Goal: Information Seeking & Learning: Compare options

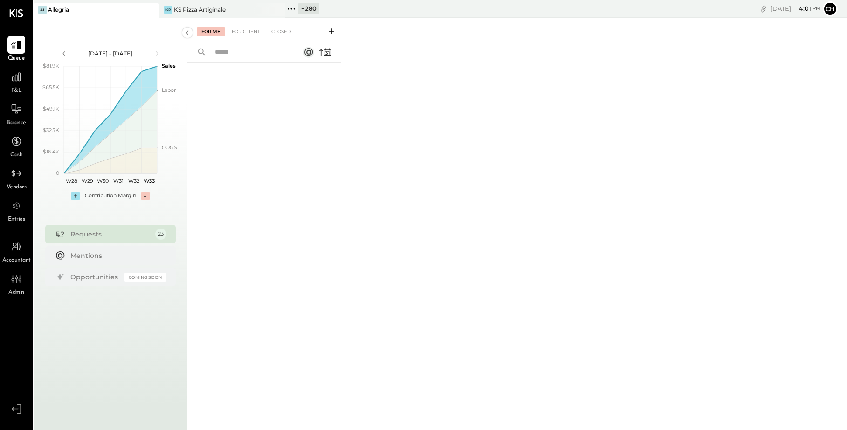
click at [291, 10] on icon at bounding box center [291, 9] width 12 height 12
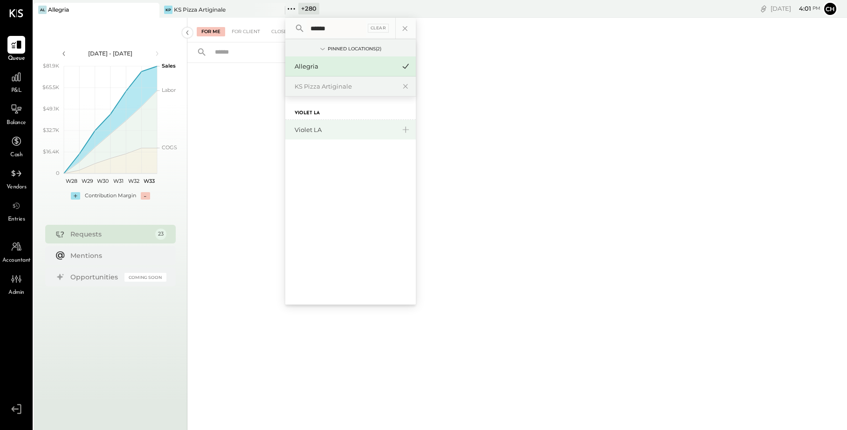
type input "******"
click at [331, 131] on div "Violet LA" at bounding box center [345, 129] width 101 height 9
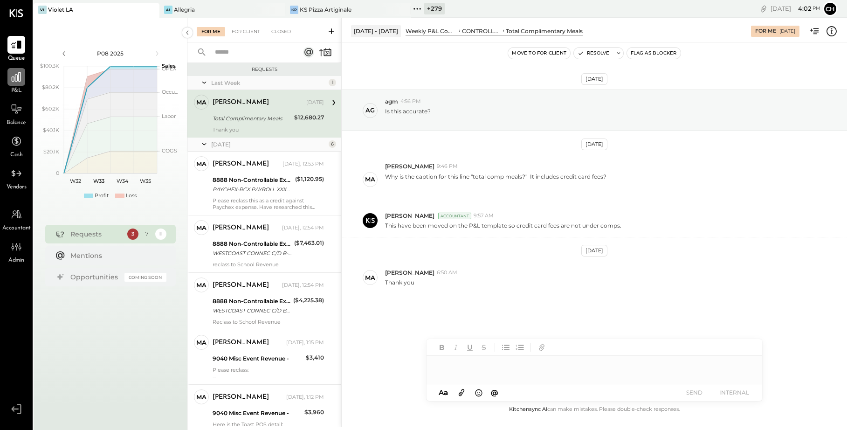
click at [18, 77] on icon at bounding box center [16, 76] width 9 height 9
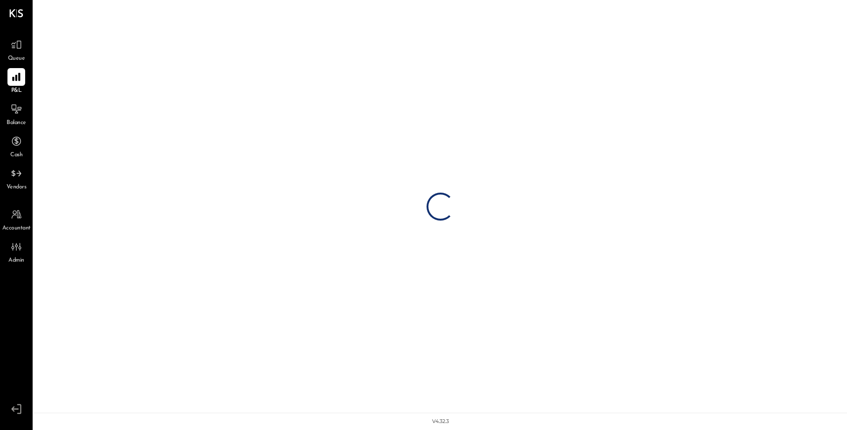
click at [18, 77] on icon at bounding box center [16, 77] width 8 height 8
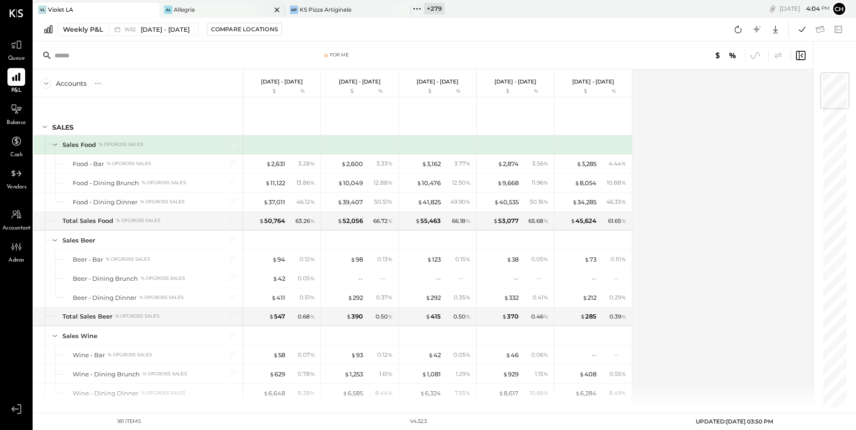
click at [153, 9] on icon at bounding box center [151, 9] width 5 height 5
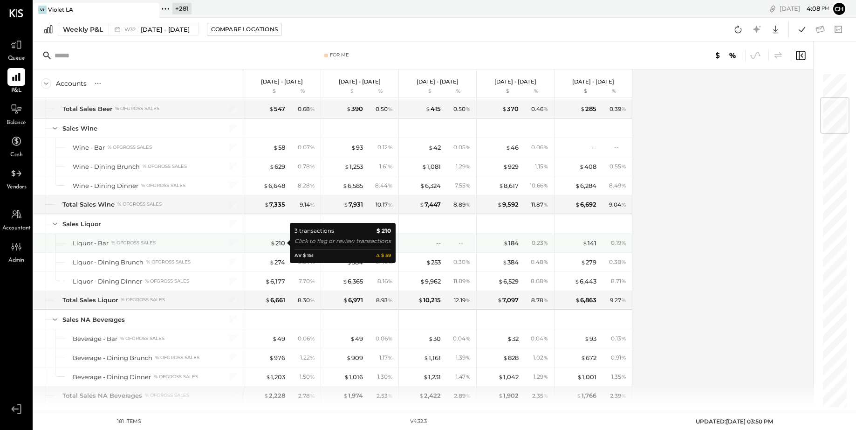
scroll to position [216, 0]
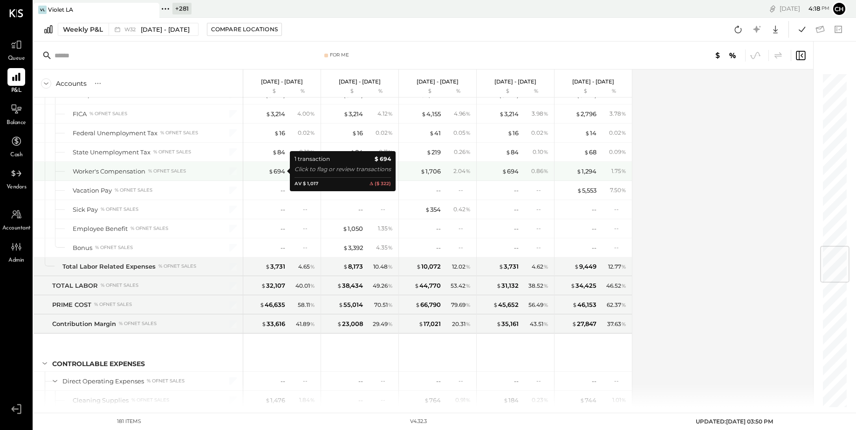
scroll to position [1461, 0]
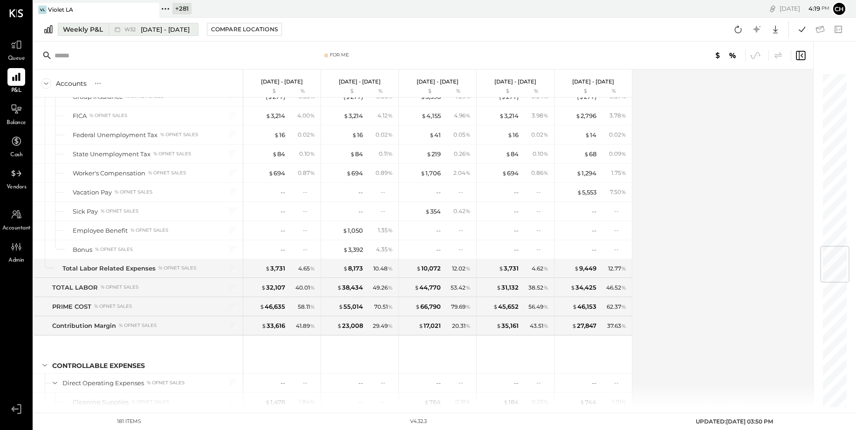
click at [98, 30] on div "Weekly P&L" at bounding box center [83, 29] width 40 height 9
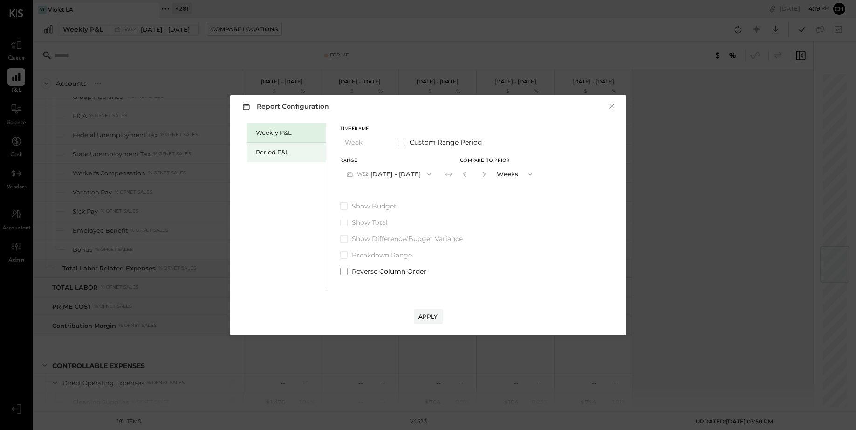
click at [289, 154] on div "Period P&L" at bounding box center [288, 152] width 65 height 9
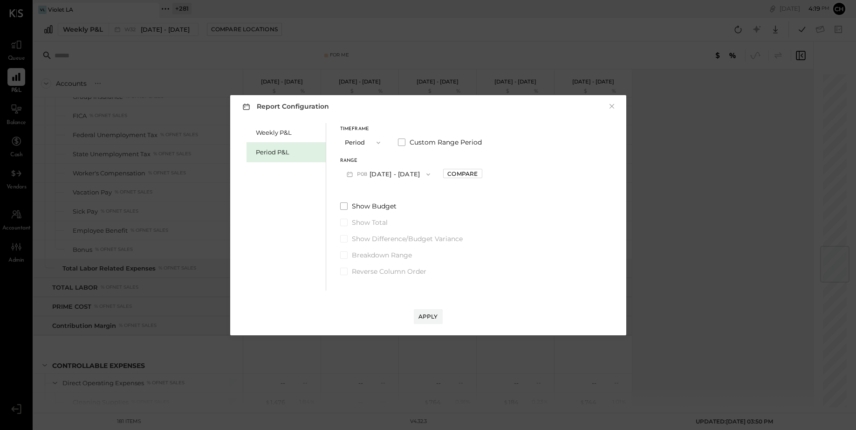
click at [394, 173] on button "P08 [DATE] - [DATE]" at bounding box center [388, 173] width 97 height 17
click at [401, 200] on div "P07 [DATE] - [DATE]" at bounding box center [394, 196] width 106 height 20
click at [431, 309] on button "Apply" at bounding box center [428, 316] width 29 height 15
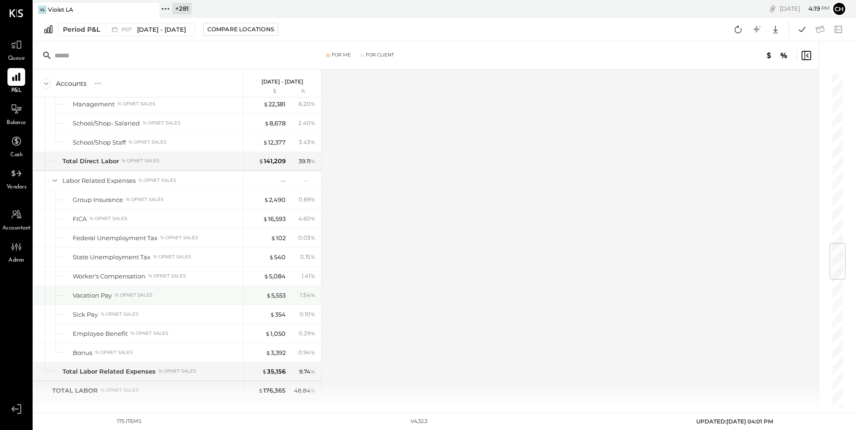
scroll to position [1439, 0]
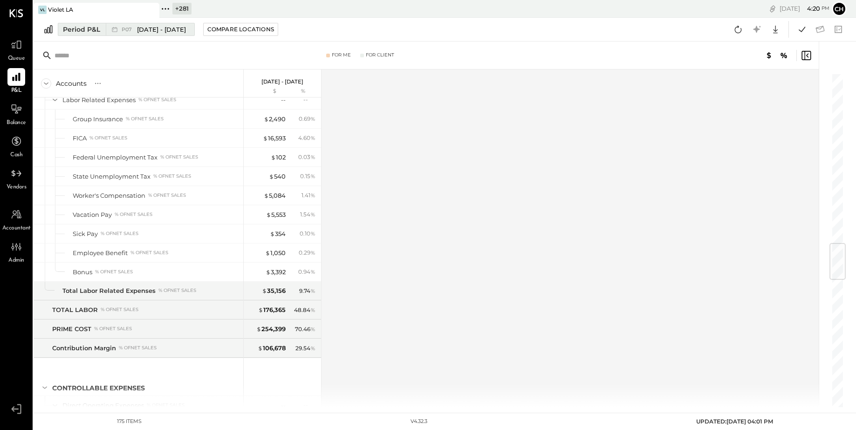
click at [167, 32] on span "[DATE] - [DATE]" at bounding box center [161, 29] width 49 height 9
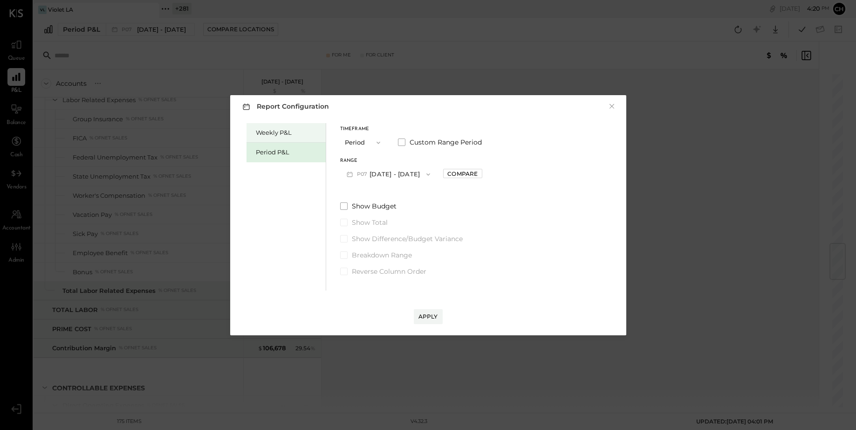
click at [286, 136] on div "Weekly P&L" at bounding box center [288, 132] width 65 height 9
click at [392, 176] on button "W33 [DATE] - [DATE]" at bounding box center [389, 173] width 98 height 17
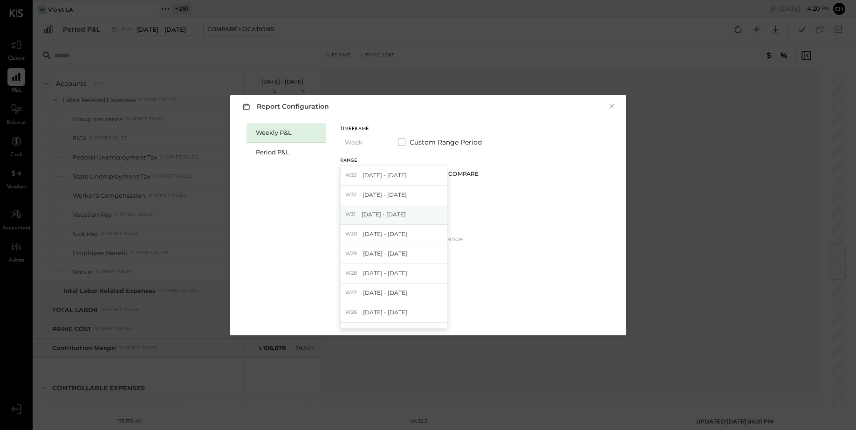
click at [402, 213] on span "[DATE] - [DATE]" at bounding box center [384, 214] width 44 height 8
click at [464, 175] on div "Compare" at bounding box center [462, 174] width 30 height 8
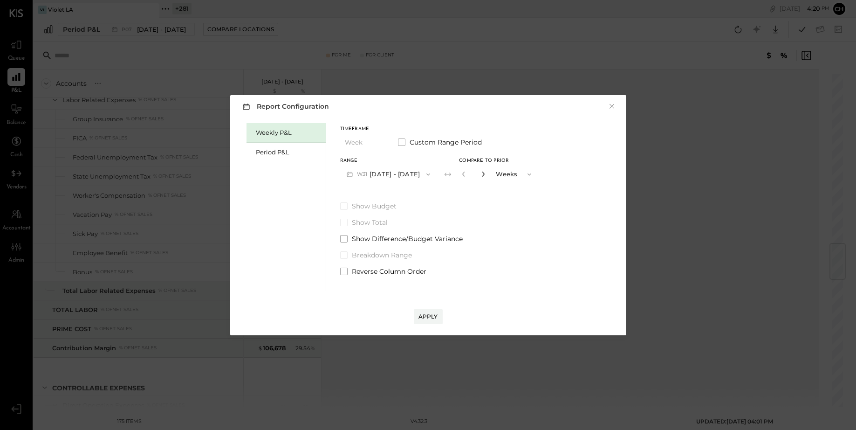
click at [486, 175] on icon "button" at bounding box center [484, 174] width 6 height 6
type input "*"
click at [433, 311] on button "Apply" at bounding box center [428, 316] width 29 height 15
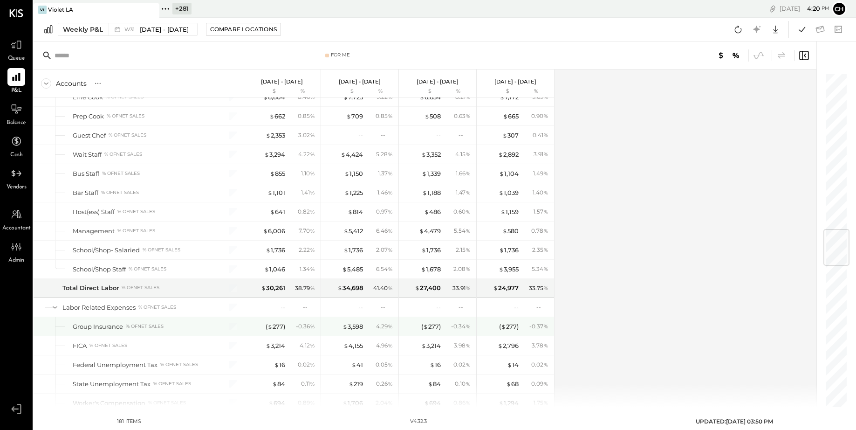
scroll to position [1505, 0]
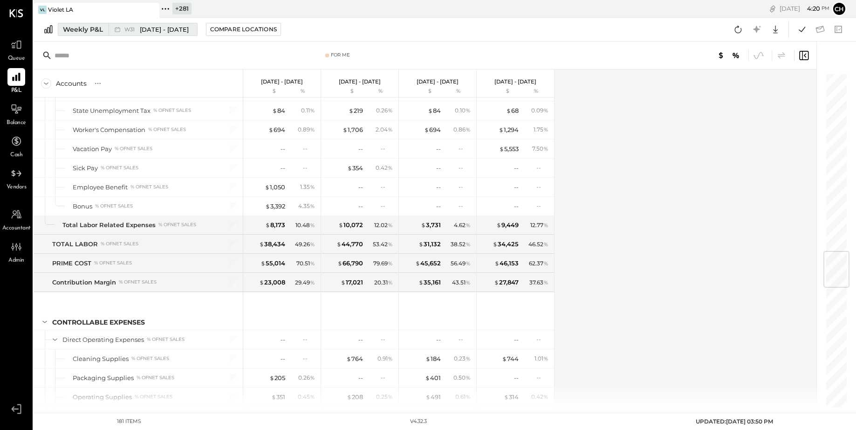
click at [100, 24] on button "Weekly P&L W31 [DATE] - [DATE]" at bounding box center [128, 29] width 140 height 13
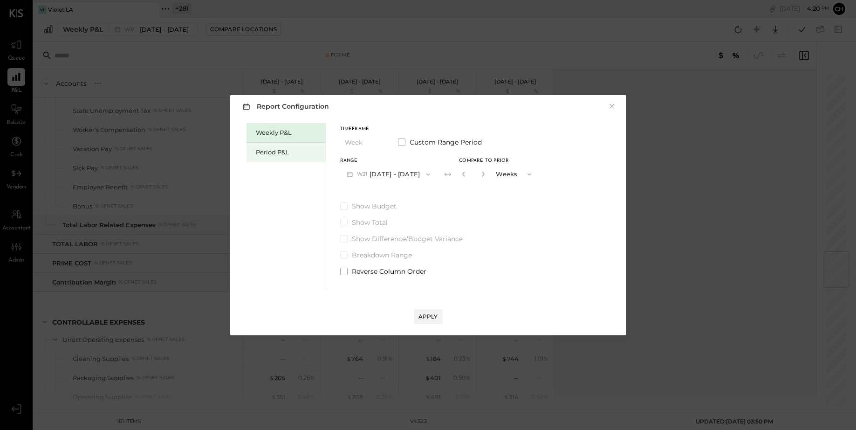
click at [272, 148] on div "Period P&L" at bounding box center [288, 152] width 65 height 9
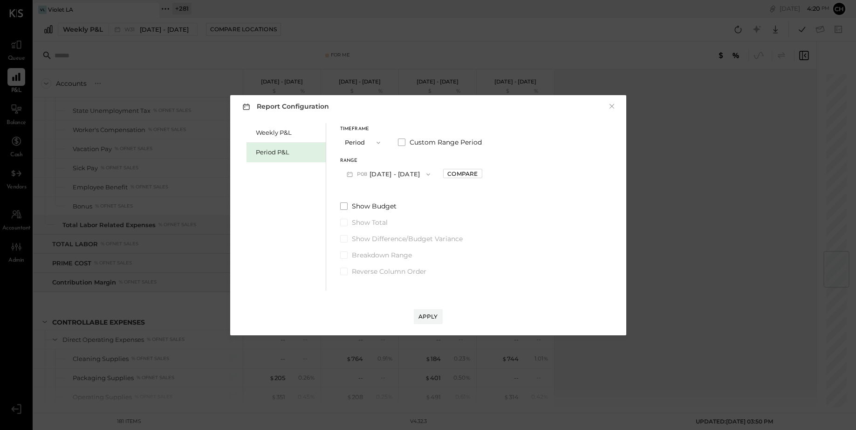
click at [387, 172] on button "P08 [DATE] - [DATE]" at bounding box center [388, 173] width 97 height 17
click at [393, 198] on span "[DATE] - [DATE]" at bounding box center [384, 195] width 44 height 8
click at [428, 313] on div "Apply" at bounding box center [429, 316] width 20 height 8
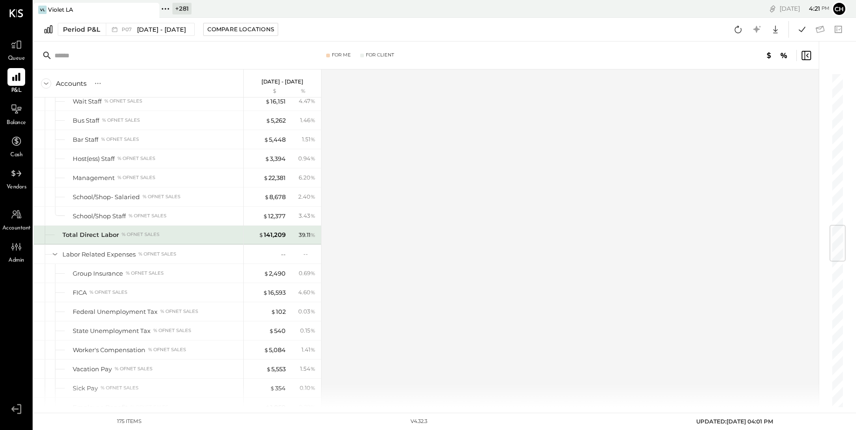
scroll to position [1550, 0]
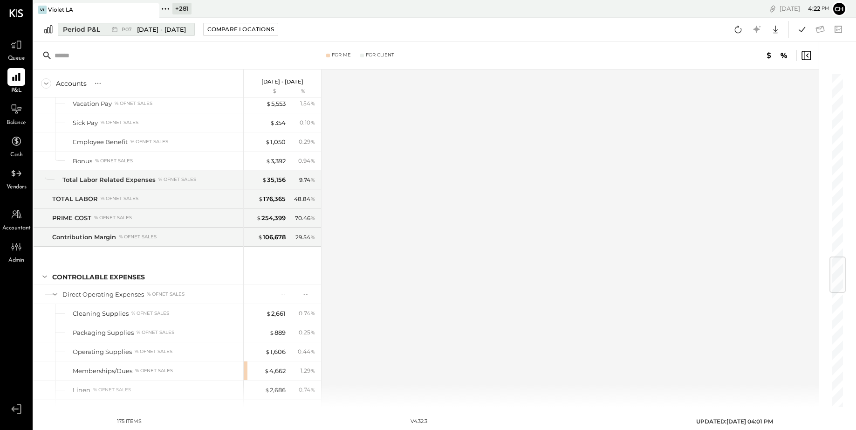
click at [101, 27] on button "Period P&L P07 [DATE] - [DATE]" at bounding box center [126, 29] width 137 height 13
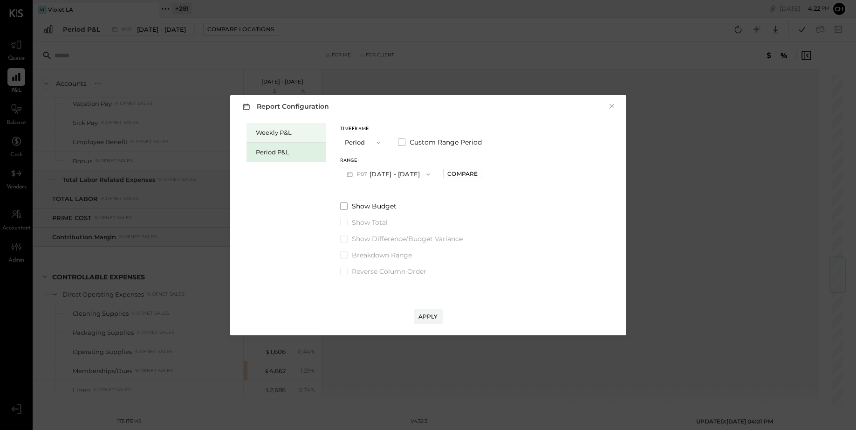
click at [302, 137] on div "Weekly P&L" at bounding box center [286, 133] width 79 height 20
click at [398, 175] on button "W33 [DATE] - [DATE]" at bounding box center [389, 173] width 98 height 17
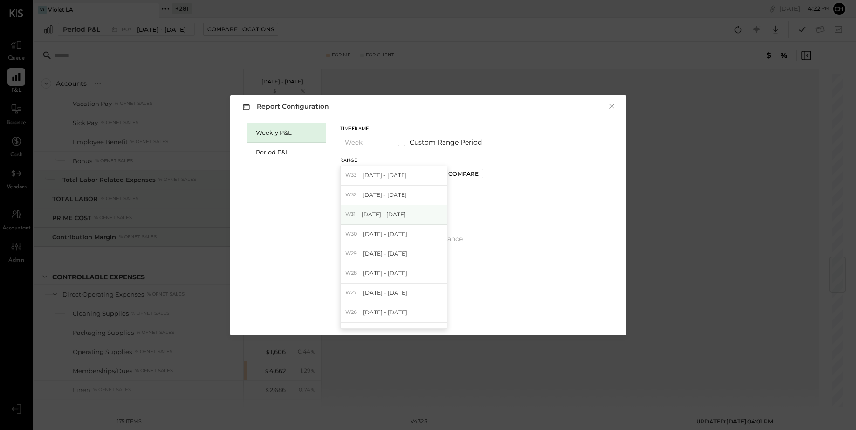
click at [401, 215] on span "[DATE] - [DATE]" at bounding box center [384, 214] width 44 height 8
click at [469, 175] on div "Compare" at bounding box center [462, 174] width 30 height 8
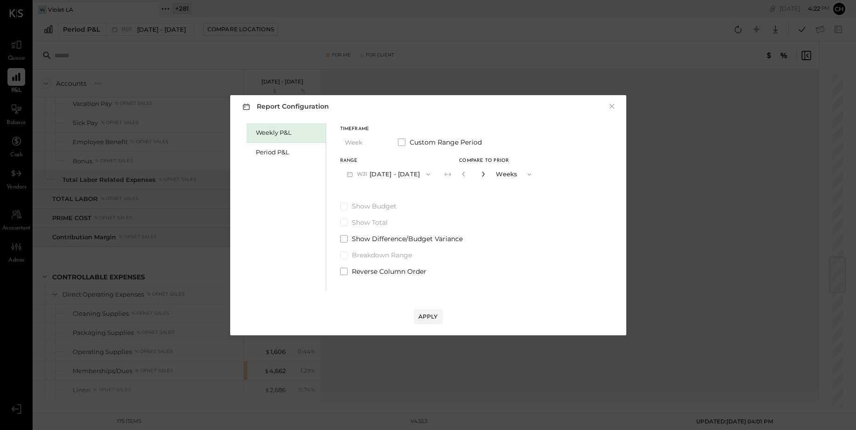
click at [485, 174] on icon "button" at bounding box center [483, 174] width 2 height 5
type input "*"
click at [435, 316] on div "Apply" at bounding box center [429, 316] width 20 height 8
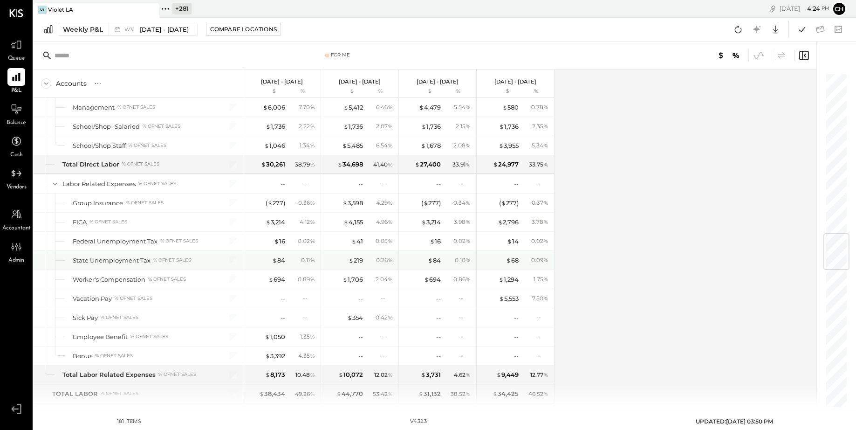
scroll to position [1353, 0]
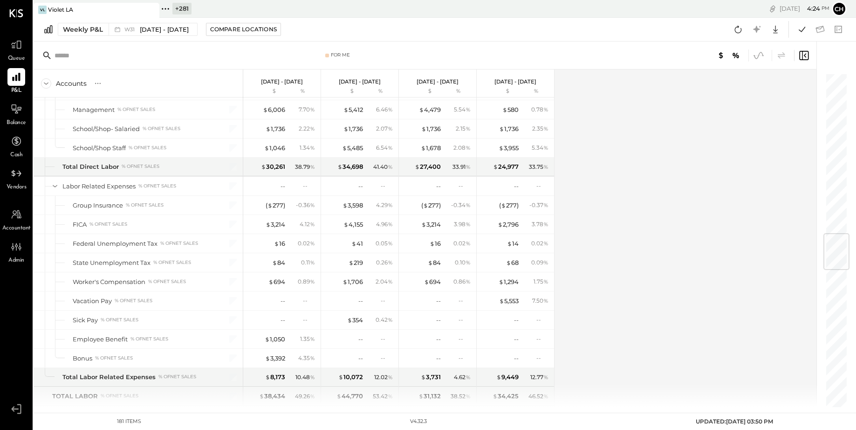
click at [761, 55] on icon at bounding box center [759, 55] width 8 height 0
click at [761, 55] on icon at bounding box center [759, 55] width 12 height 12
click at [761, 55] on icon at bounding box center [759, 55] width 8 height 0
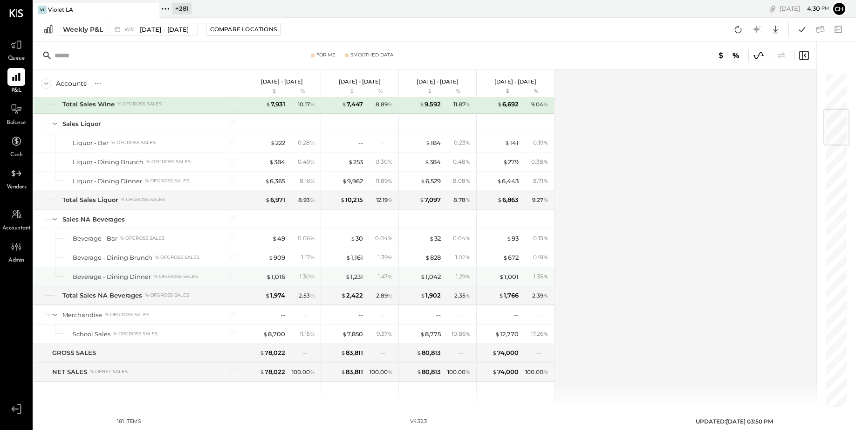
scroll to position [315, 0]
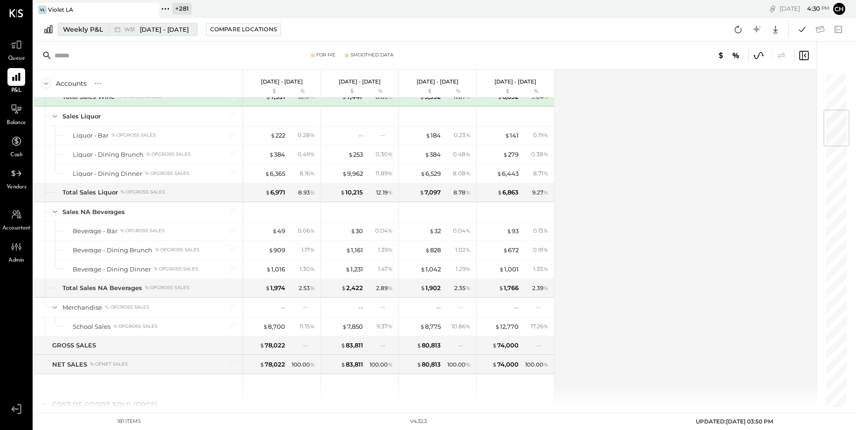
click at [157, 25] on span "[DATE] - [DATE]" at bounding box center [164, 29] width 49 height 9
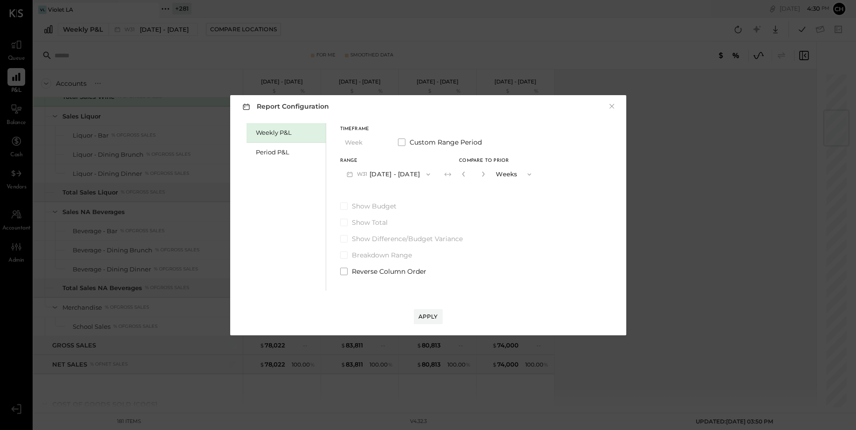
click at [395, 177] on button "W31 [DATE] - [DATE]" at bounding box center [388, 173] width 97 height 17
click at [393, 171] on span "[DATE] - [DATE]" at bounding box center [385, 175] width 44 height 8
click at [482, 175] on icon "button" at bounding box center [484, 174] width 6 height 6
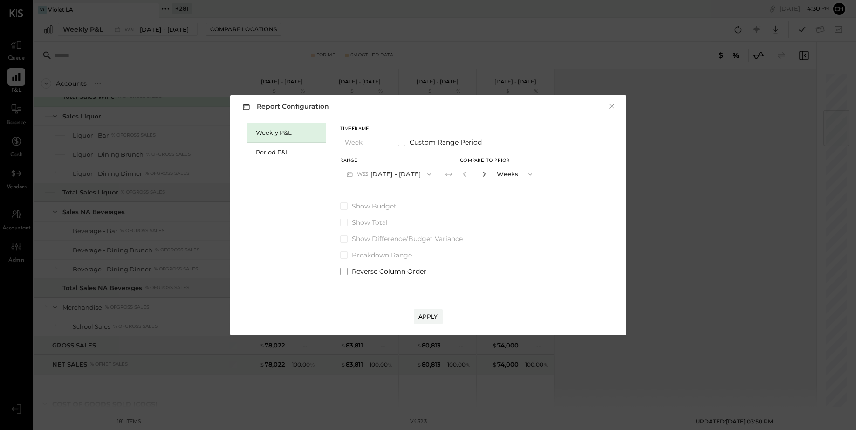
type input "*"
click at [432, 317] on div "Apply" at bounding box center [429, 316] width 20 height 8
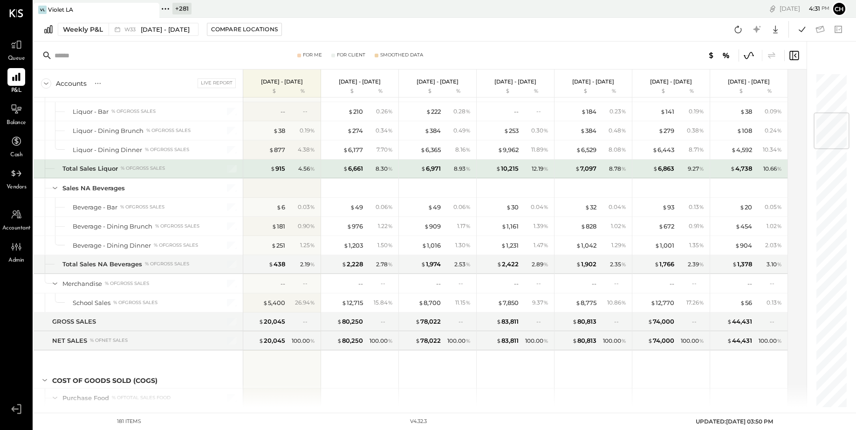
scroll to position [378, 0]
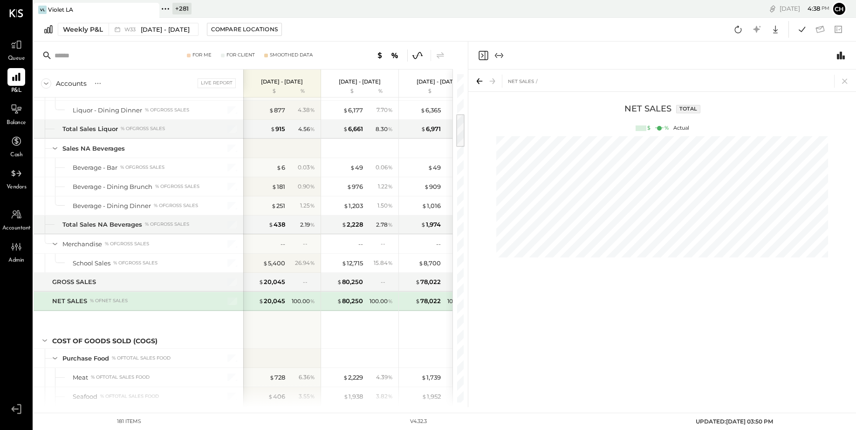
click at [483, 421] on div "181 items v 4.32.3 UPDATED: [DATE] 03:50 PM" at bounding box center [445, 421] width 671 height 17
